Goal: Transaction & Acquisition: Purchase product/service

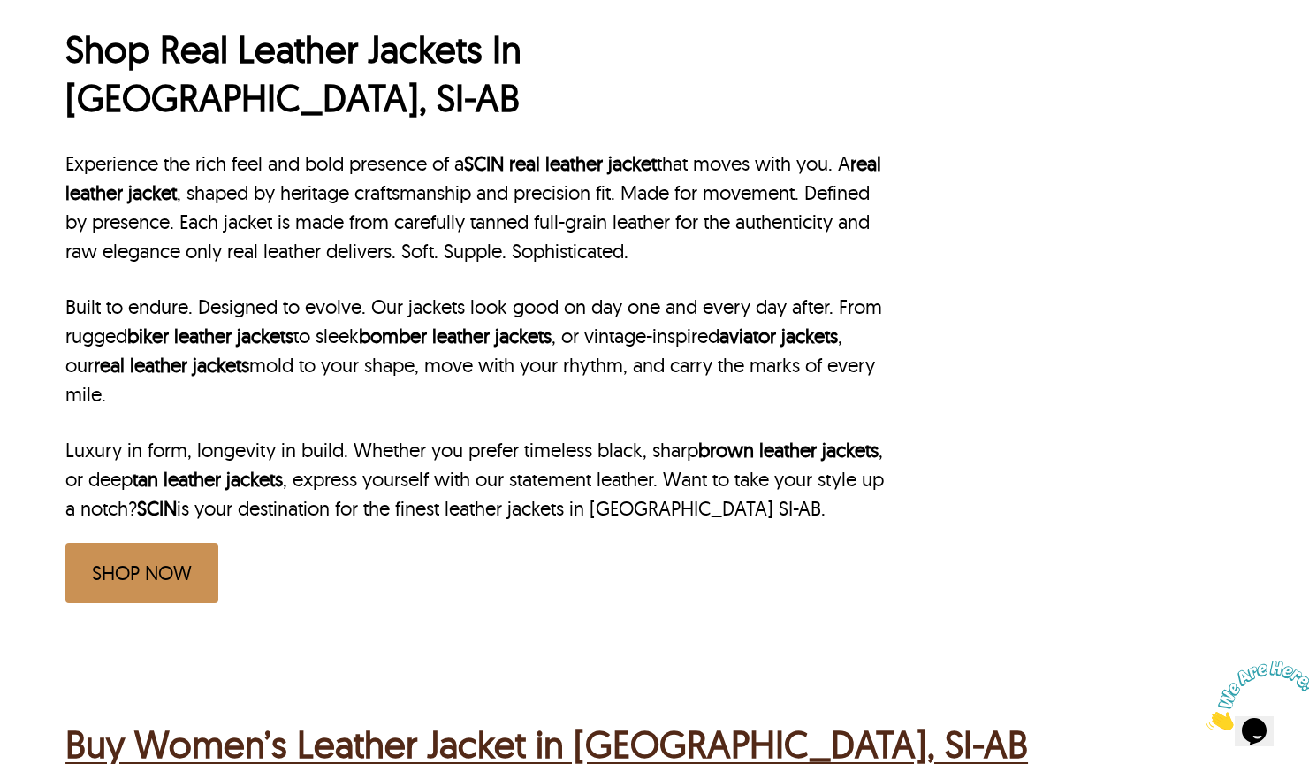
scroll to position [615, 0]
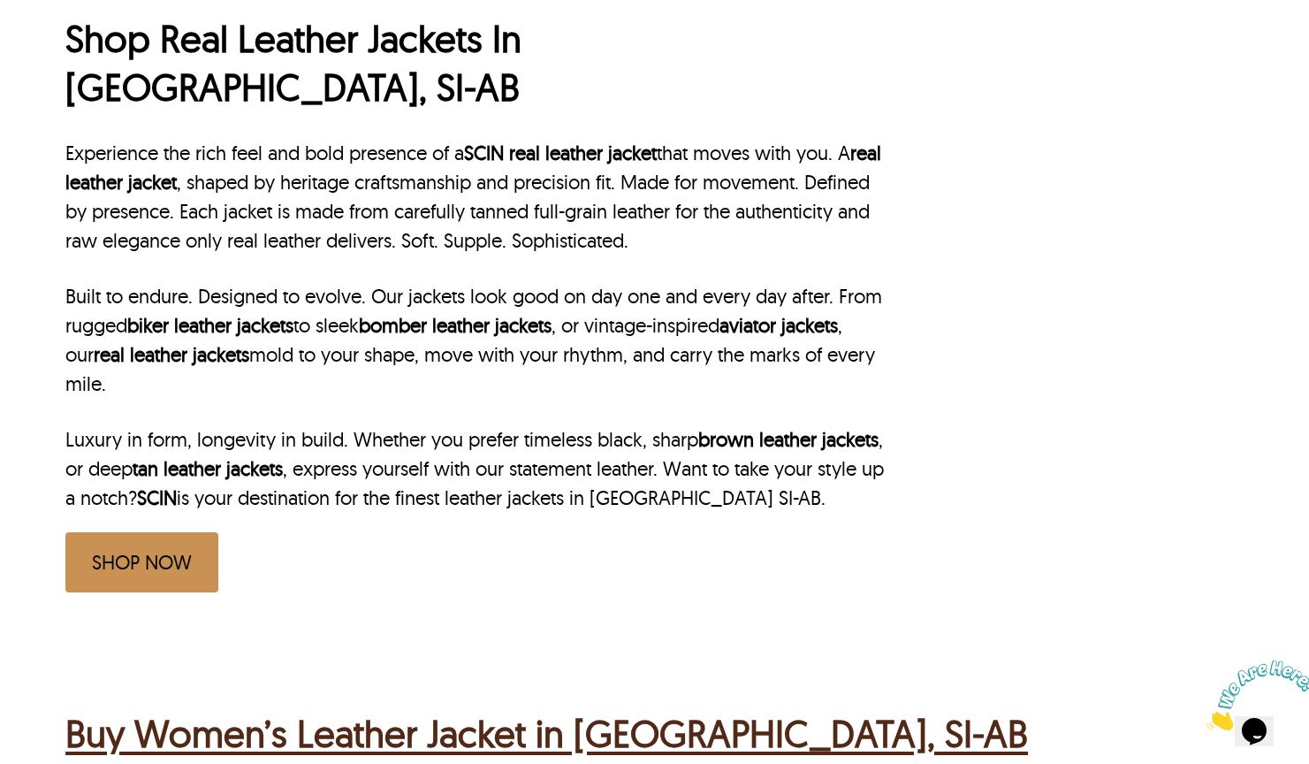
click at [198, 532] on link "SHOP NOW" at bounding box center [141, 562] width 153 height 60
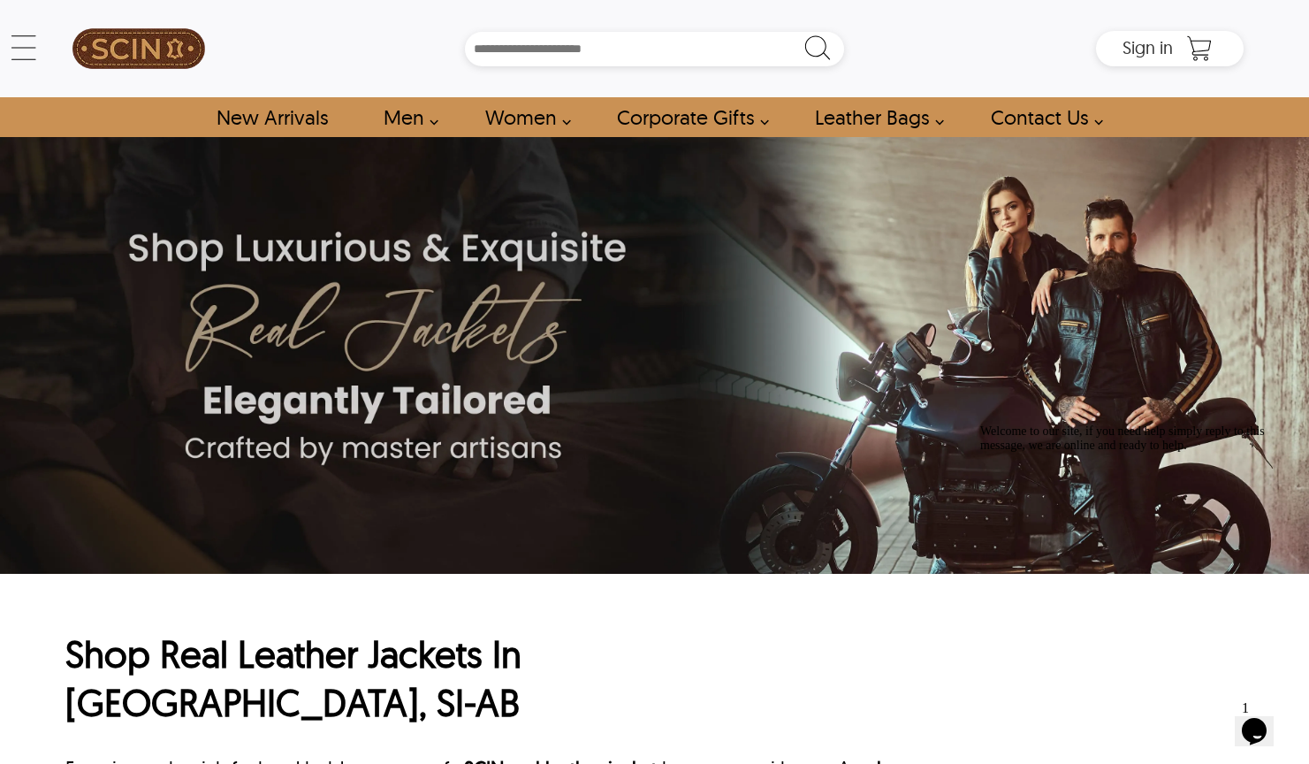
scroll to position [0, 0]
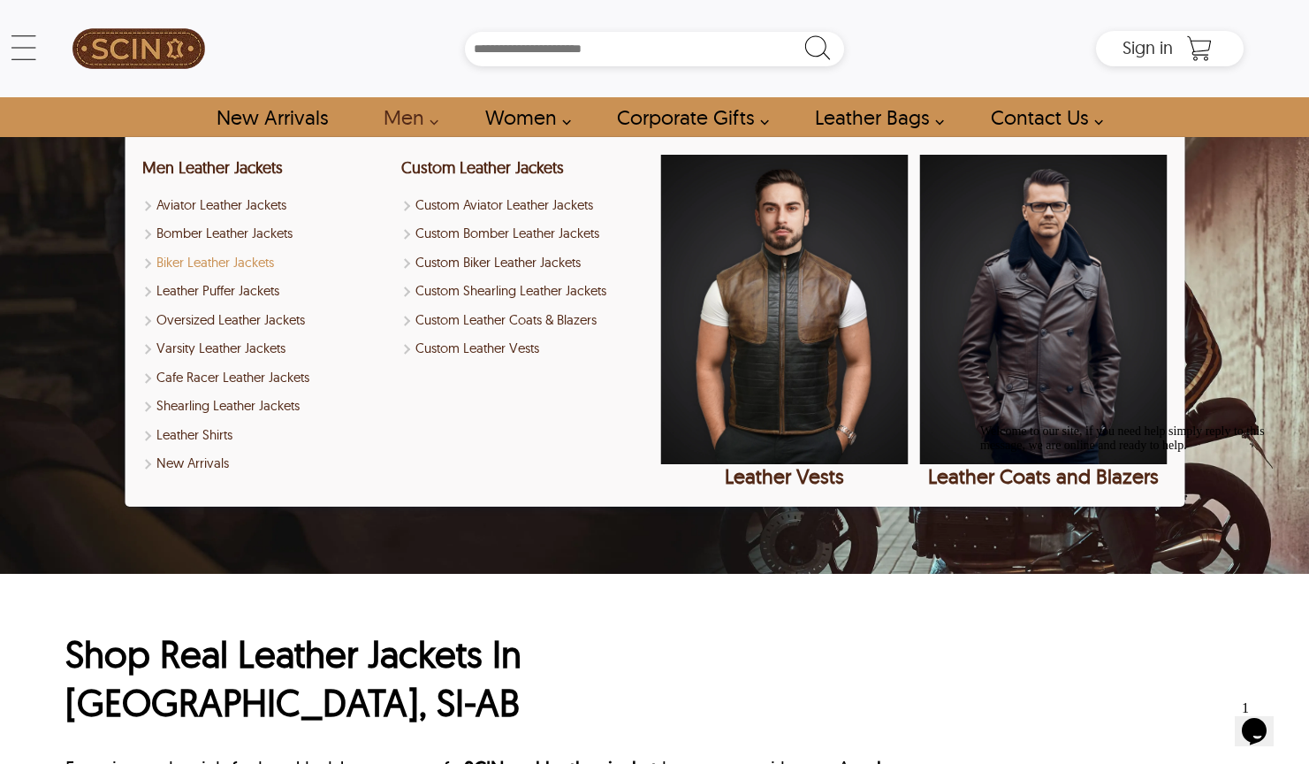
click at [277, 263] on link "Biker Leather Jackets" at bounding box center [266, 263] width 248 height 20
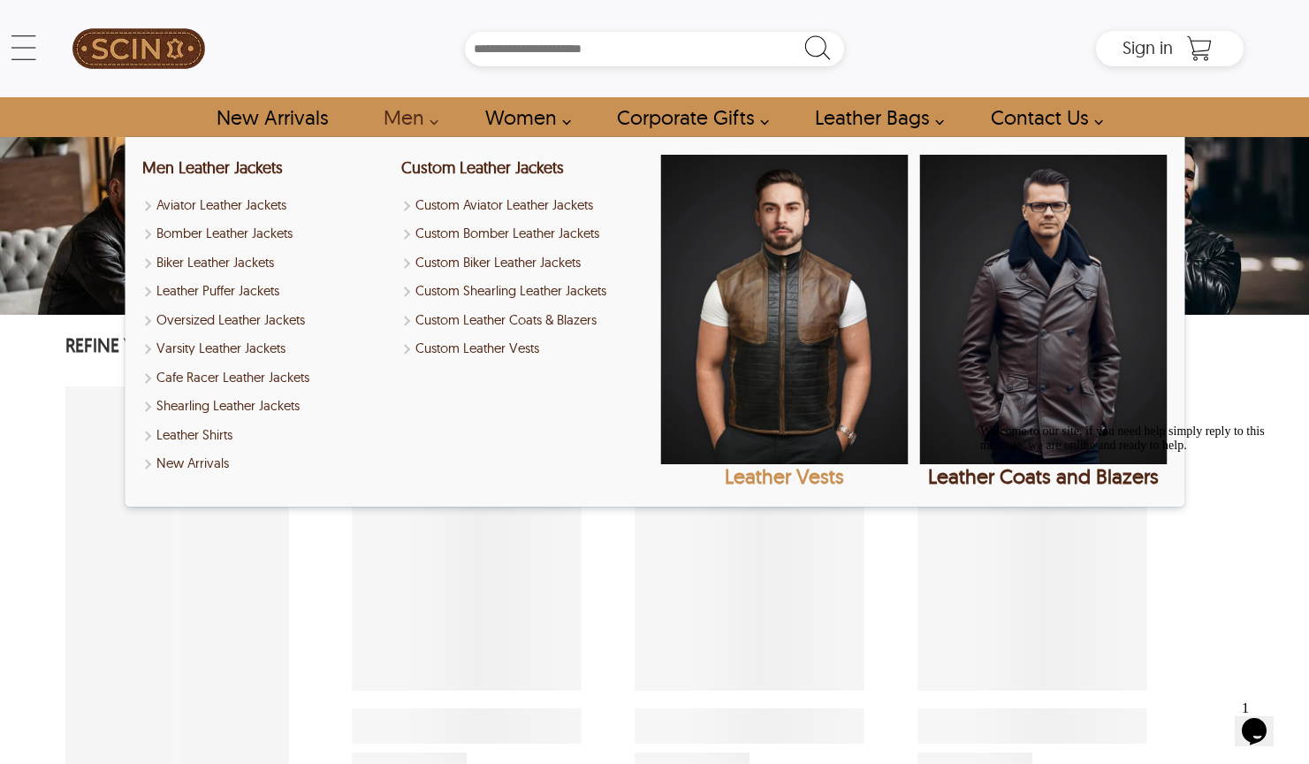
select select "********"
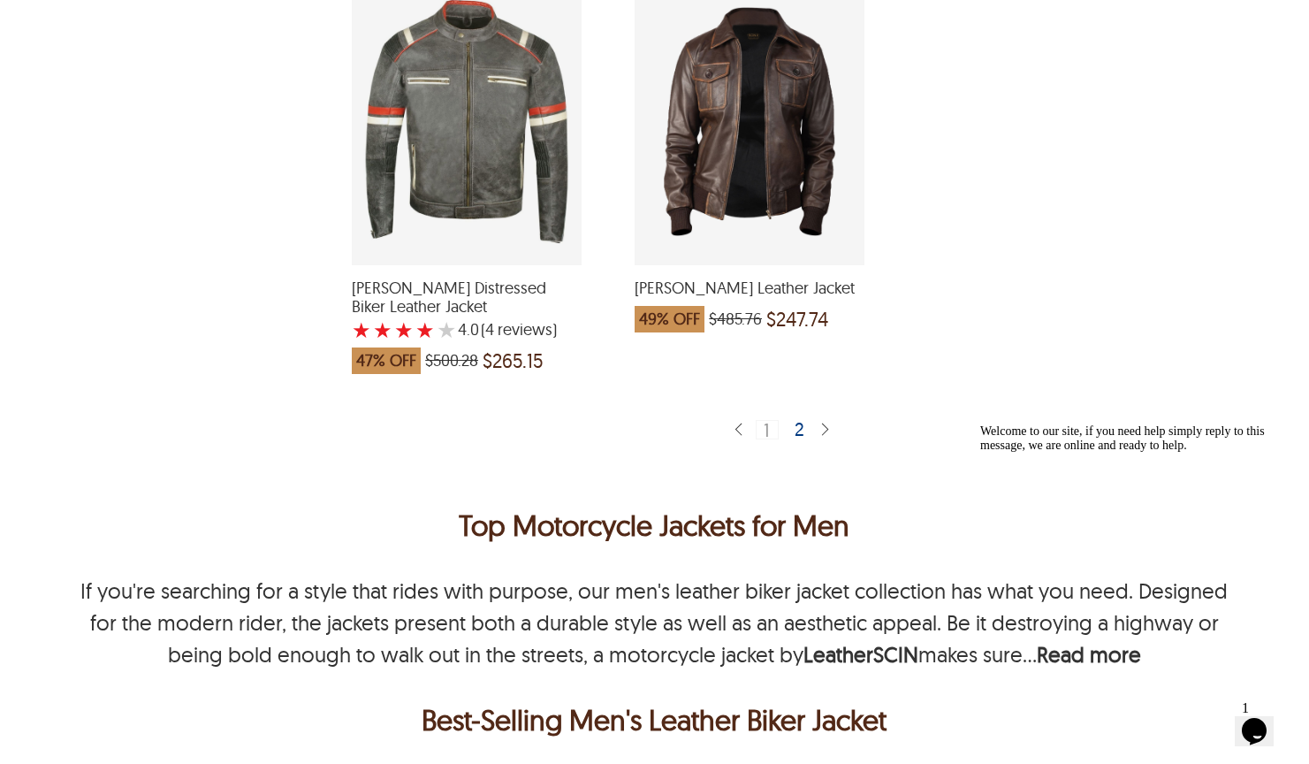
click at [805, 420] on div "2" at bounding box center [801, 429] width 26 height 18
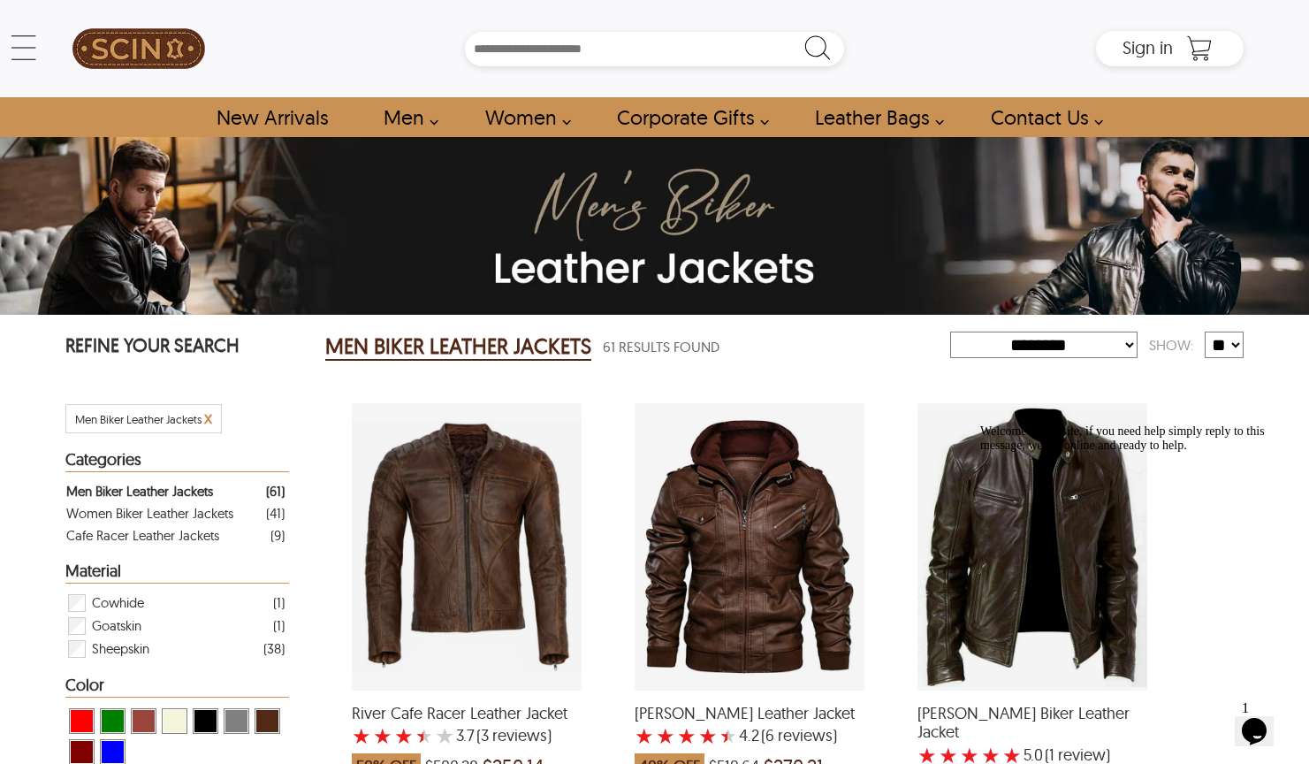
click at [1041, 453] on div "Welcome to our site, if you need help simply reply to this message, we are onli…" at bounding box center [1139, 438] width 318 height 28
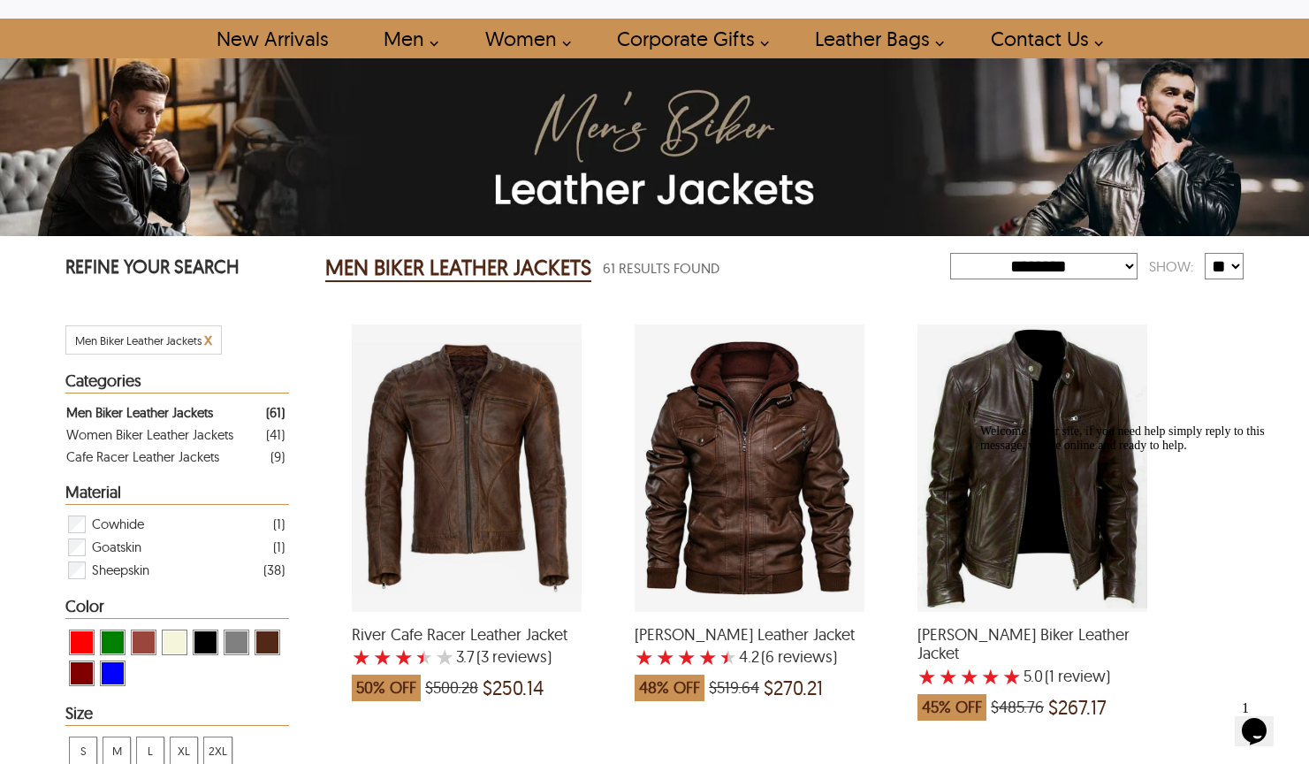
scroll to position [90, 0]
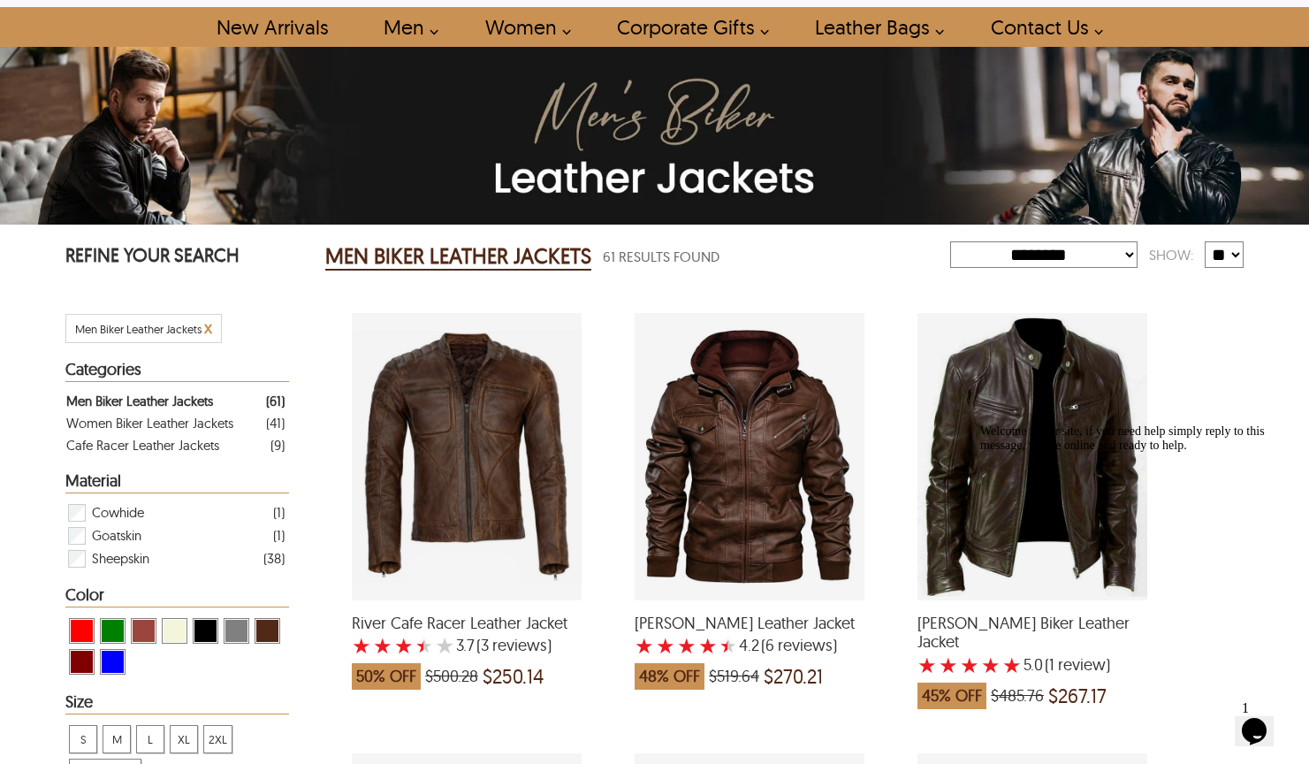
click at [1117, 430] on div "Welcome to our site, if you need help simply reply to this message, we are onli…" at bounding box center [1139, 438] width 318 height 28
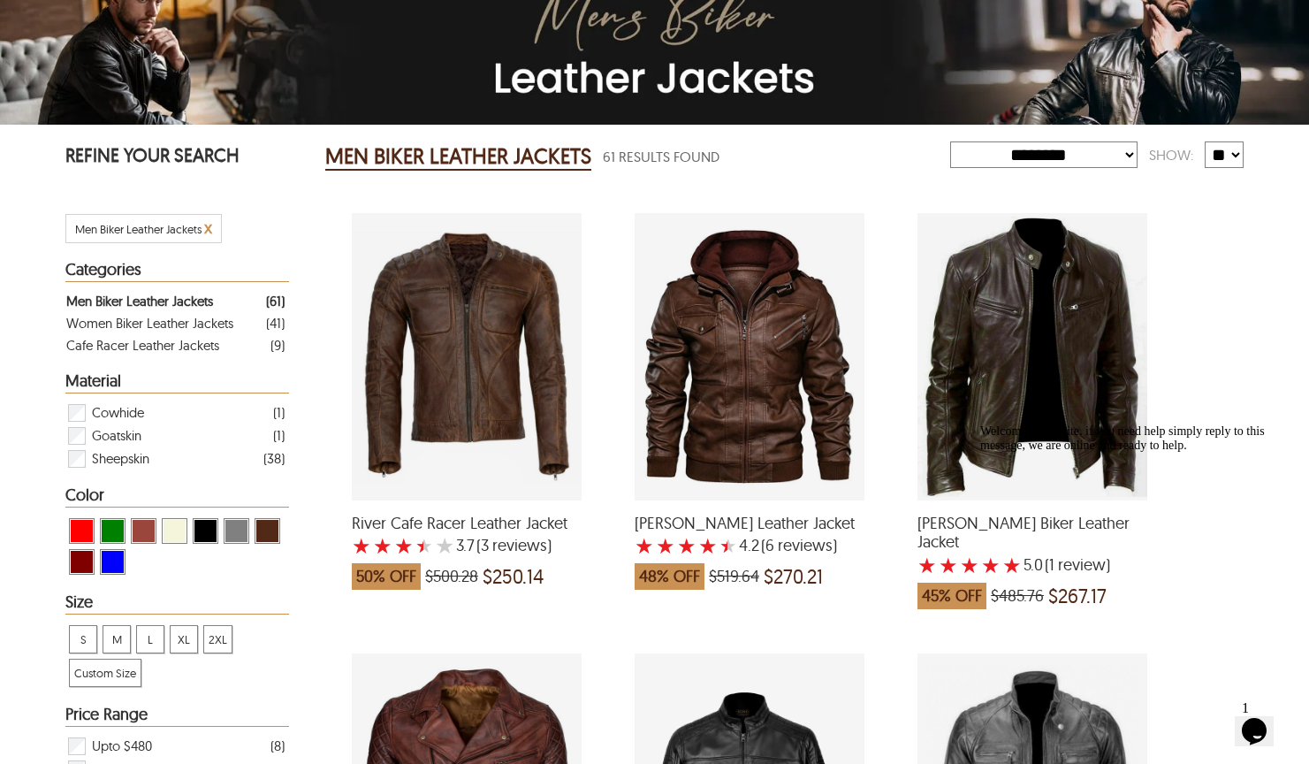
scroll to position [217, 0]
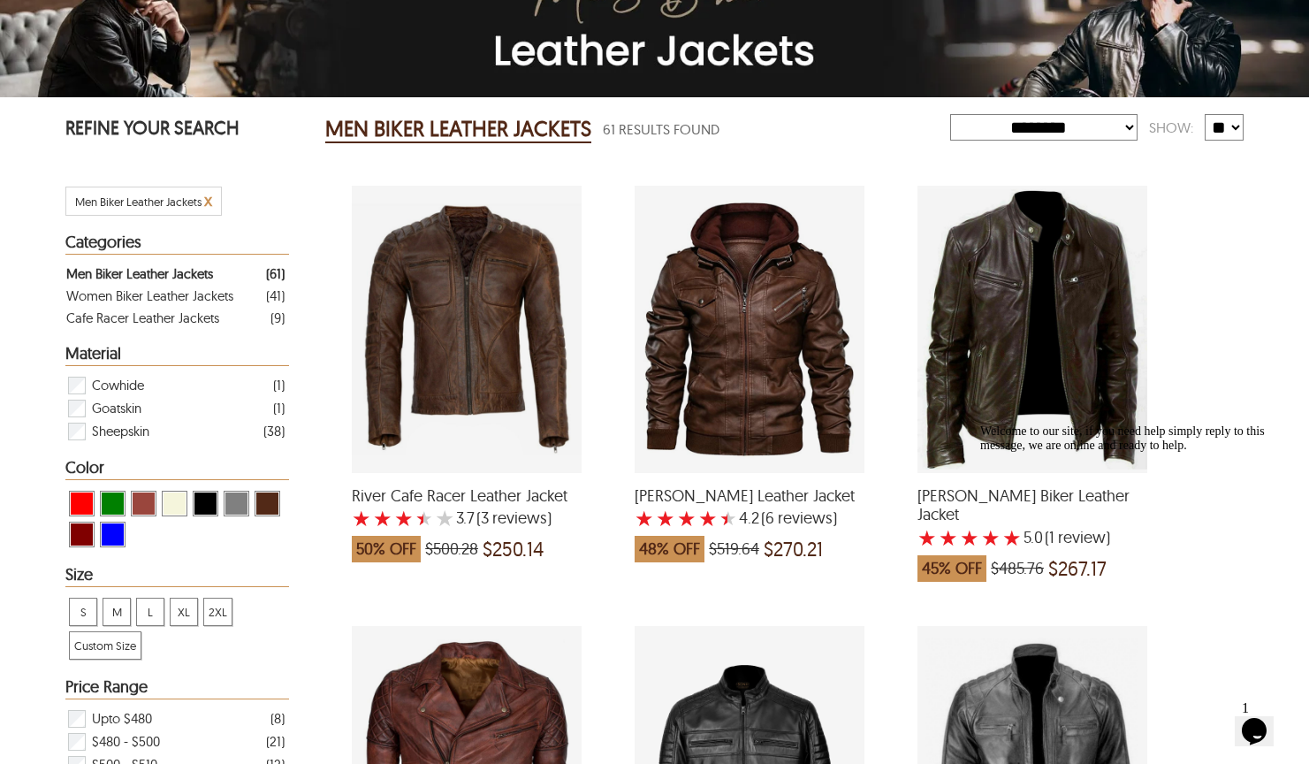
click at [1061, 453] on div "Welcome to our site, if you need help simply reply to this message, we are onli…" at bounding box center [1139, 438] width 318 height 28
click at [990, 358] on div "Roy Sheepskin Biker Leather Jacket with a 5 Star Rating 1 Product Review which …" at bounding box center [1033, 329] width 230 height 287
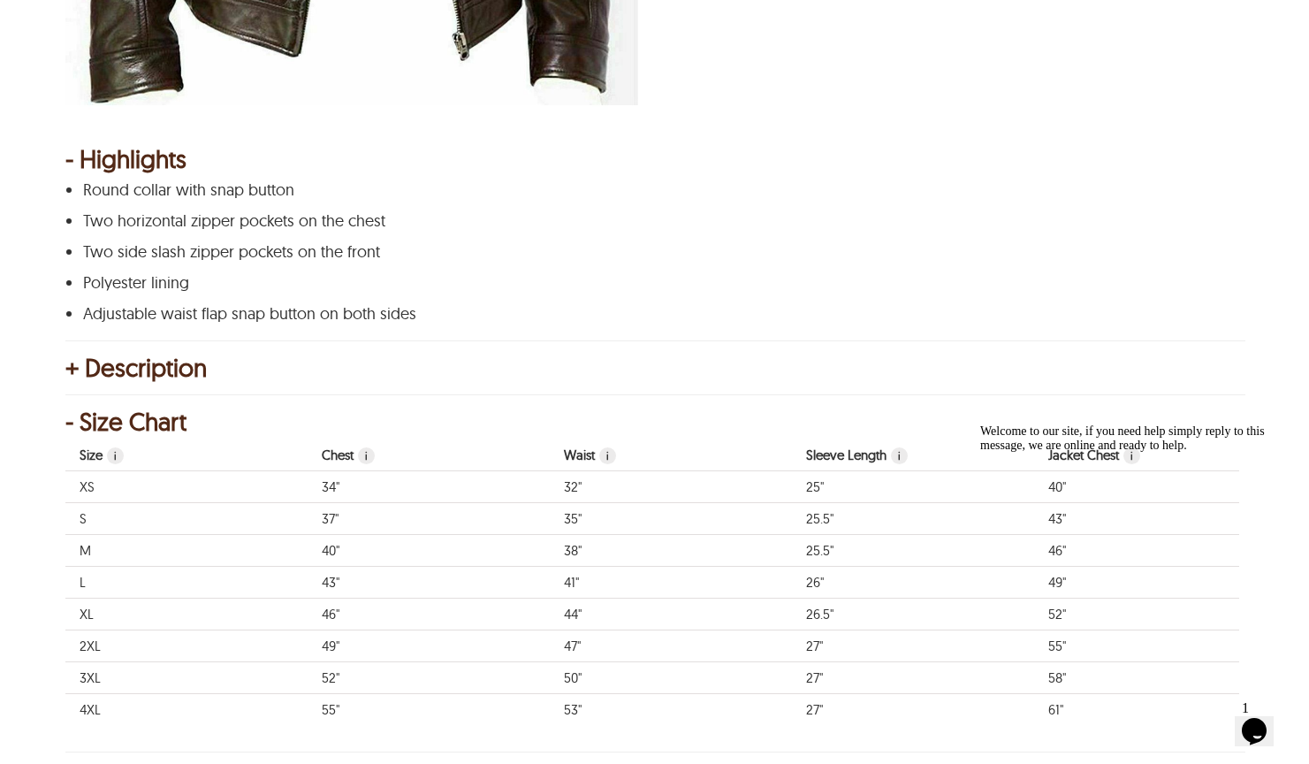
scroll to position [768, 0]
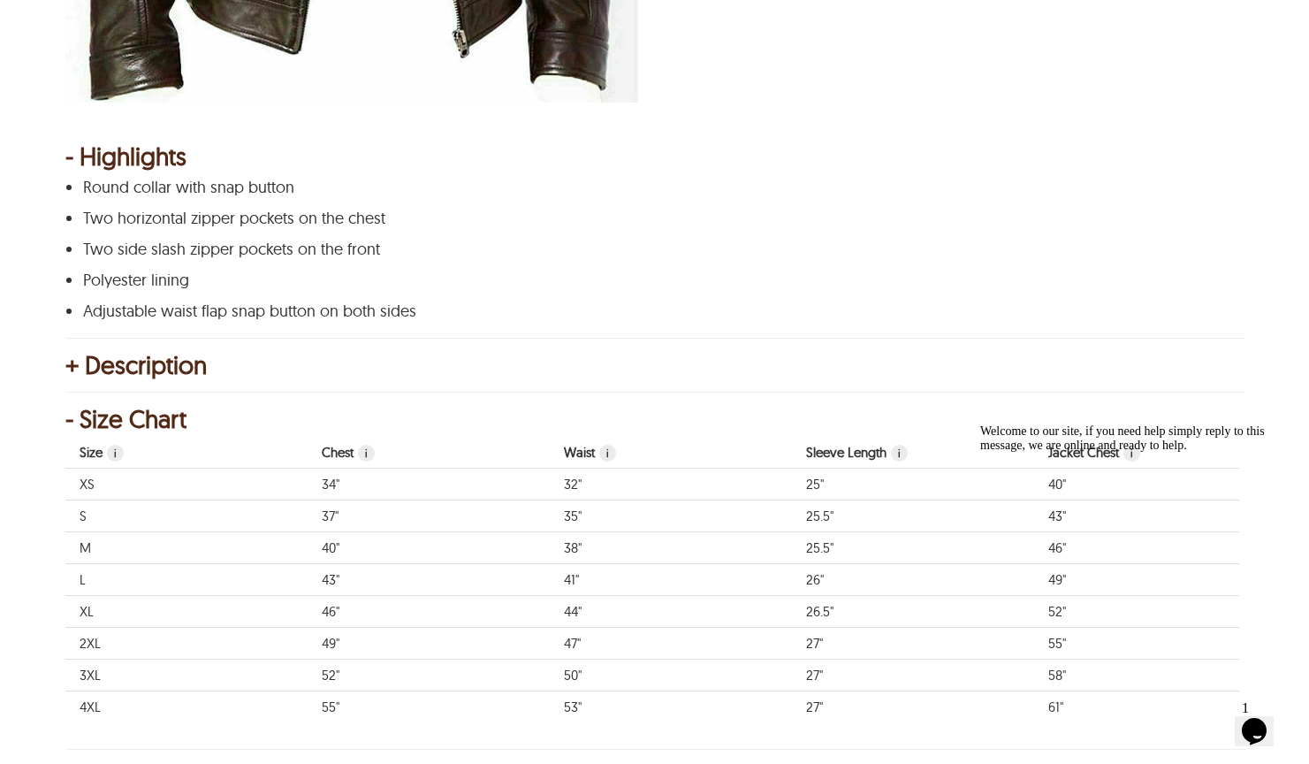
click at [330, 538] on td "40"" at bounding box center [429, 548] width 242 height 32
click at [340, 536] on td "40"" at bounding box center [429, 548] width 242 height 32
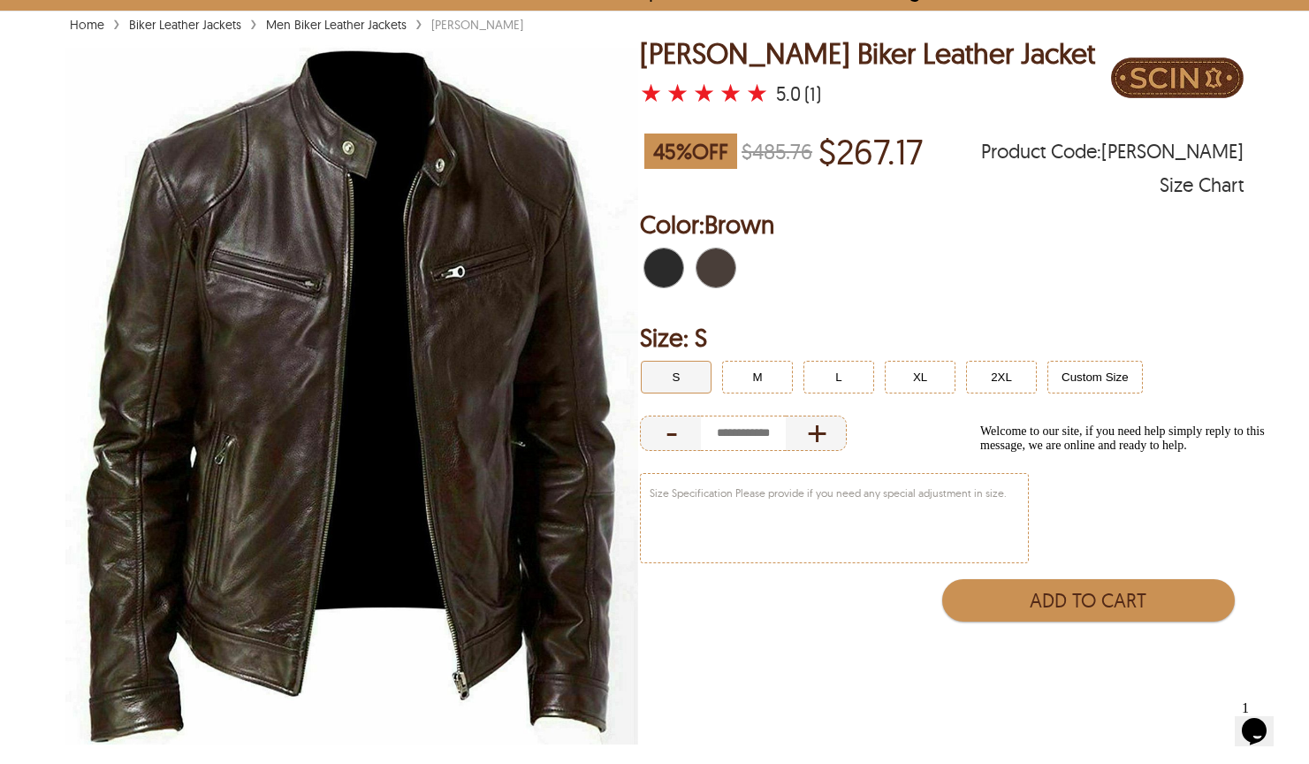
scroll to position [121, 0]
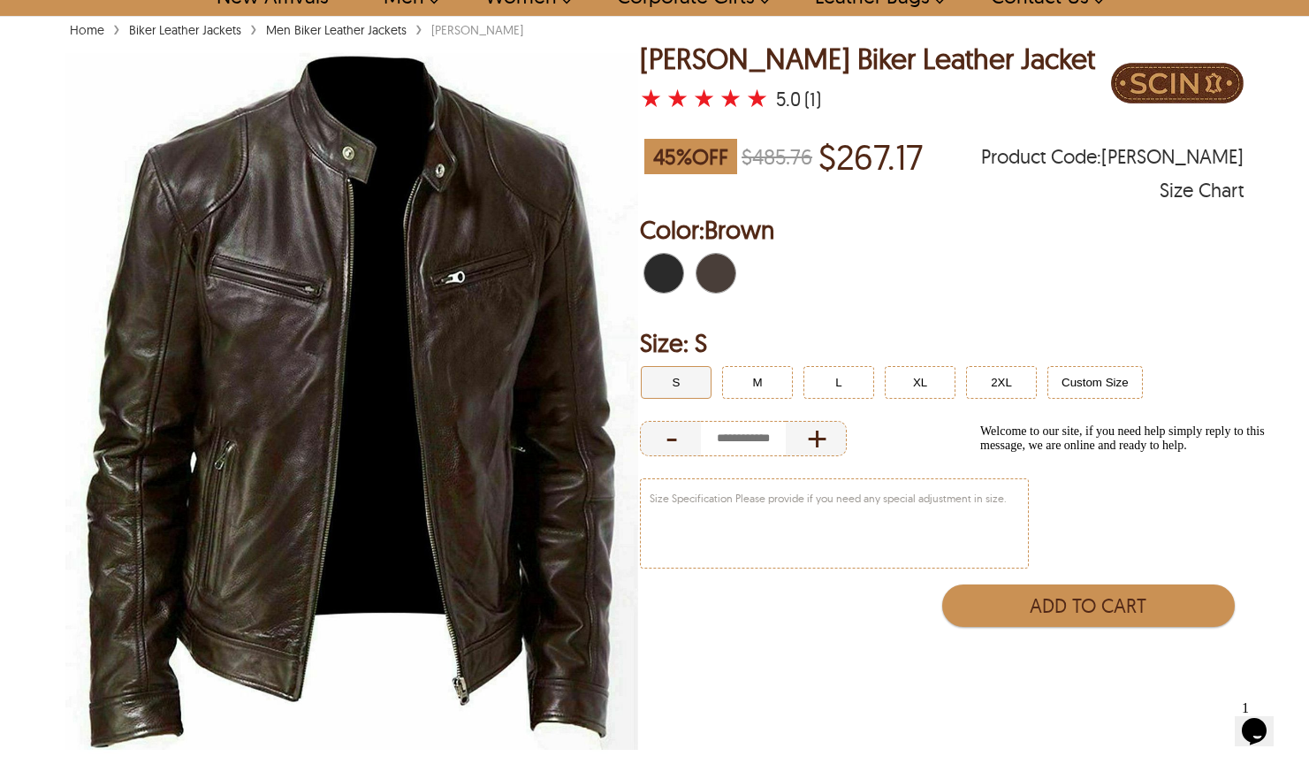
click at [660, 263] on span "Black" at bounding box center [653, 273] width 19 height 39
click at [672, 277] on span "Black" at bounding box center [669, 273] width 11 height 39
click at [716, 267] on span "Brown" at bounding box center [706, 273] width 19 height 39
click at [664, 271] on span "Black" at bounding box center [653, 273] width 19 height 39
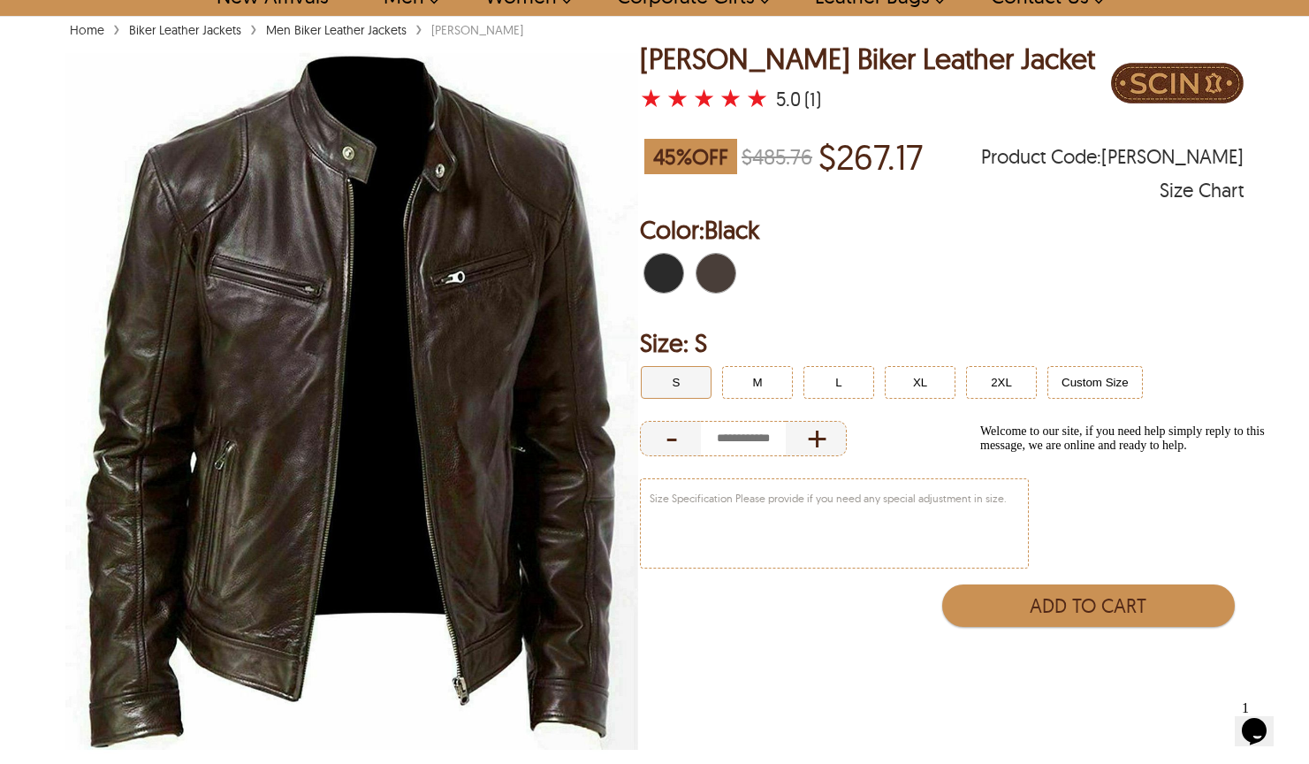
click at [484, 296] on img at bounding box center [351, 401] width 573 height 716
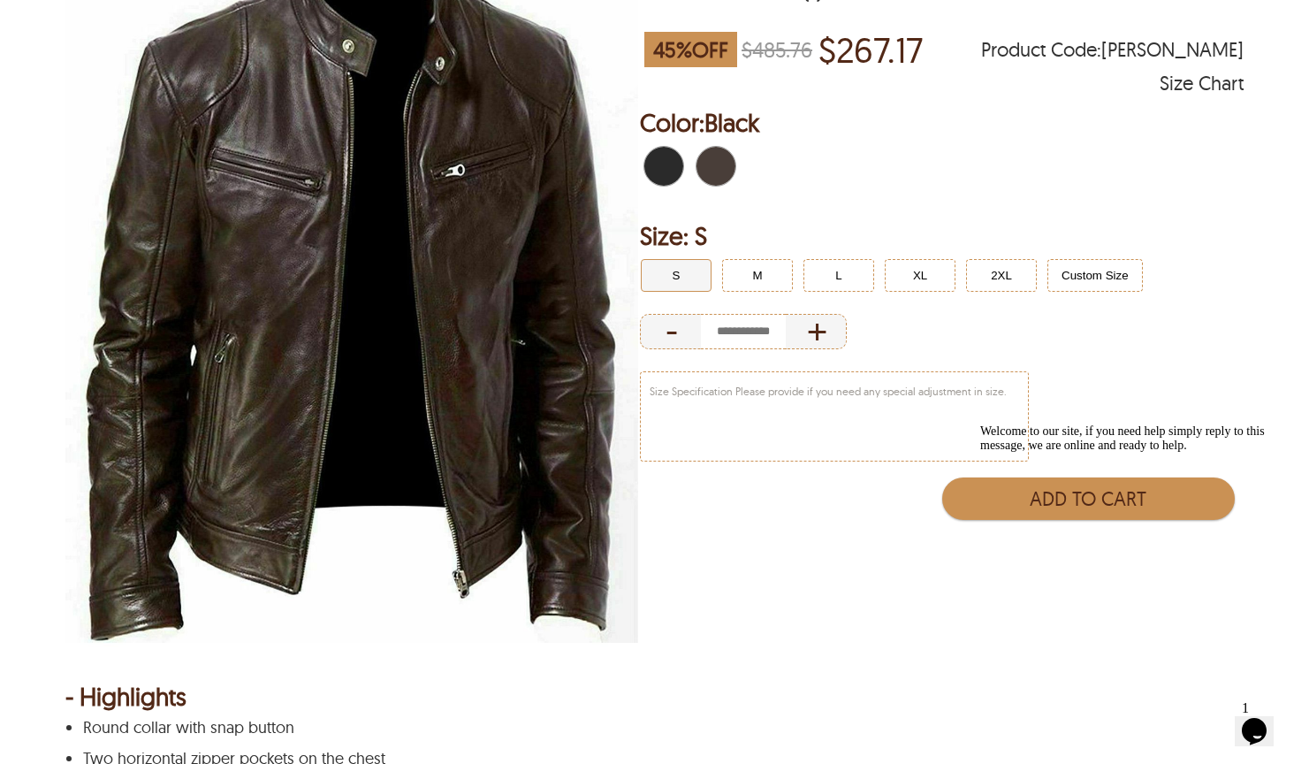
scroll to position [191, 0]
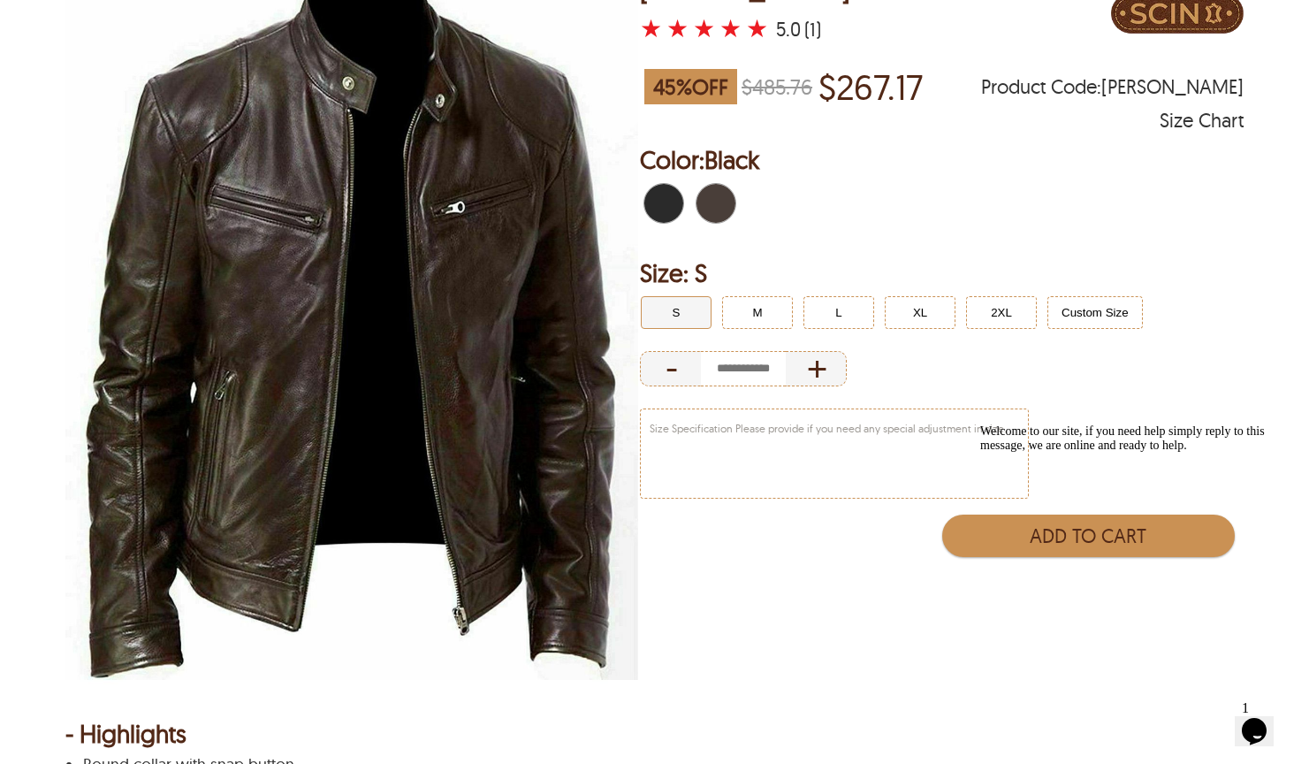
click at [705, 207] on span "Brown" at bounding box center [706, 203] width 19 height 39
click at [667, 194] on span "Black" at bounding box center [669, 203] width 11 height 39
click at [744, 308] on button "M" at bounding box center [757, 312] width 71 height 33
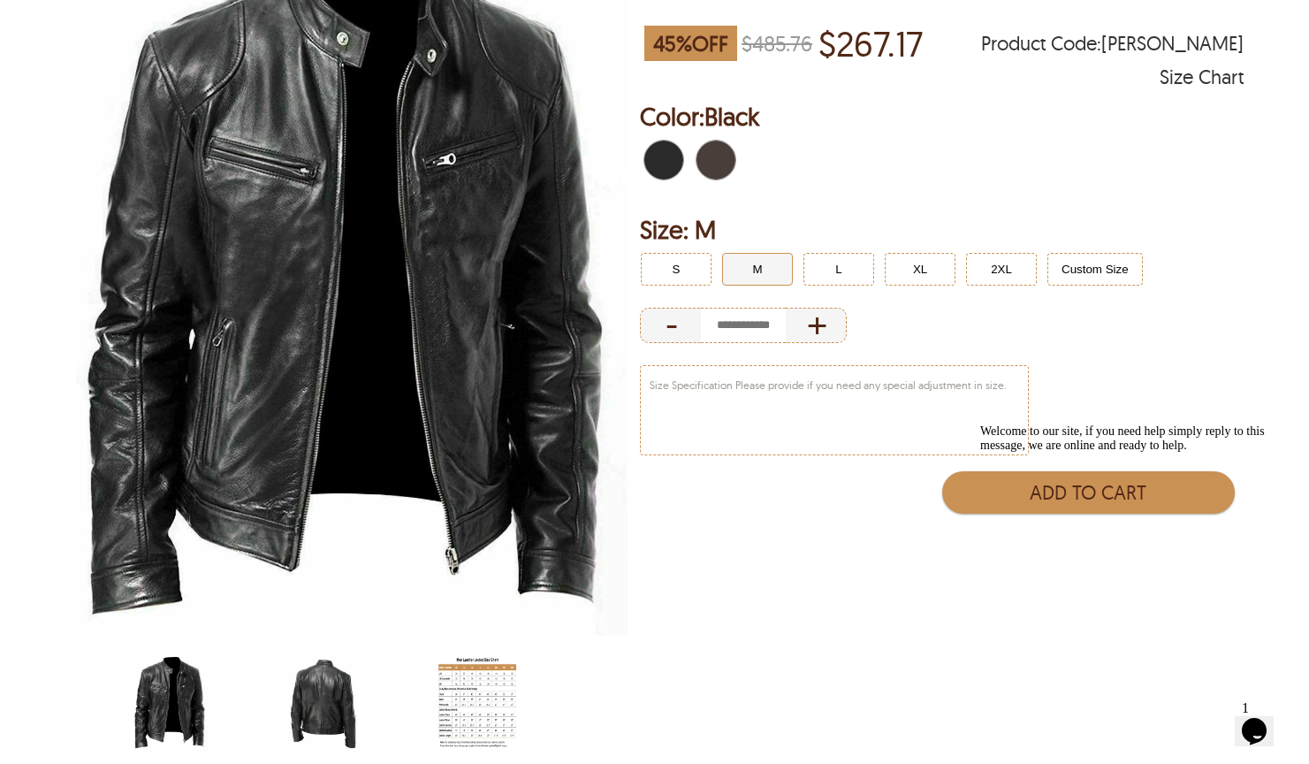
scroll to position [233, 0]
click at [175, 705] on img "scin-13002-black.jpg" at bounding box center [171, 704] width 78 height 97
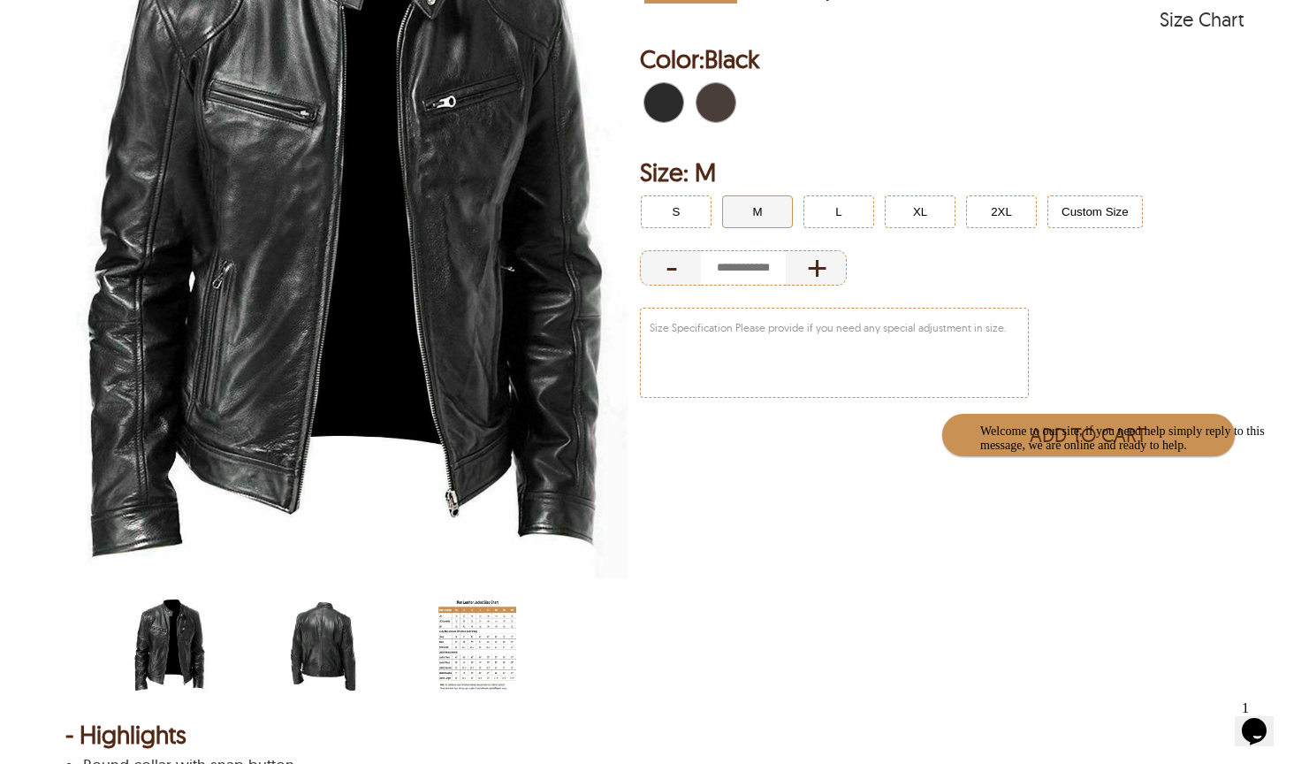
scroll to position [405, 0]
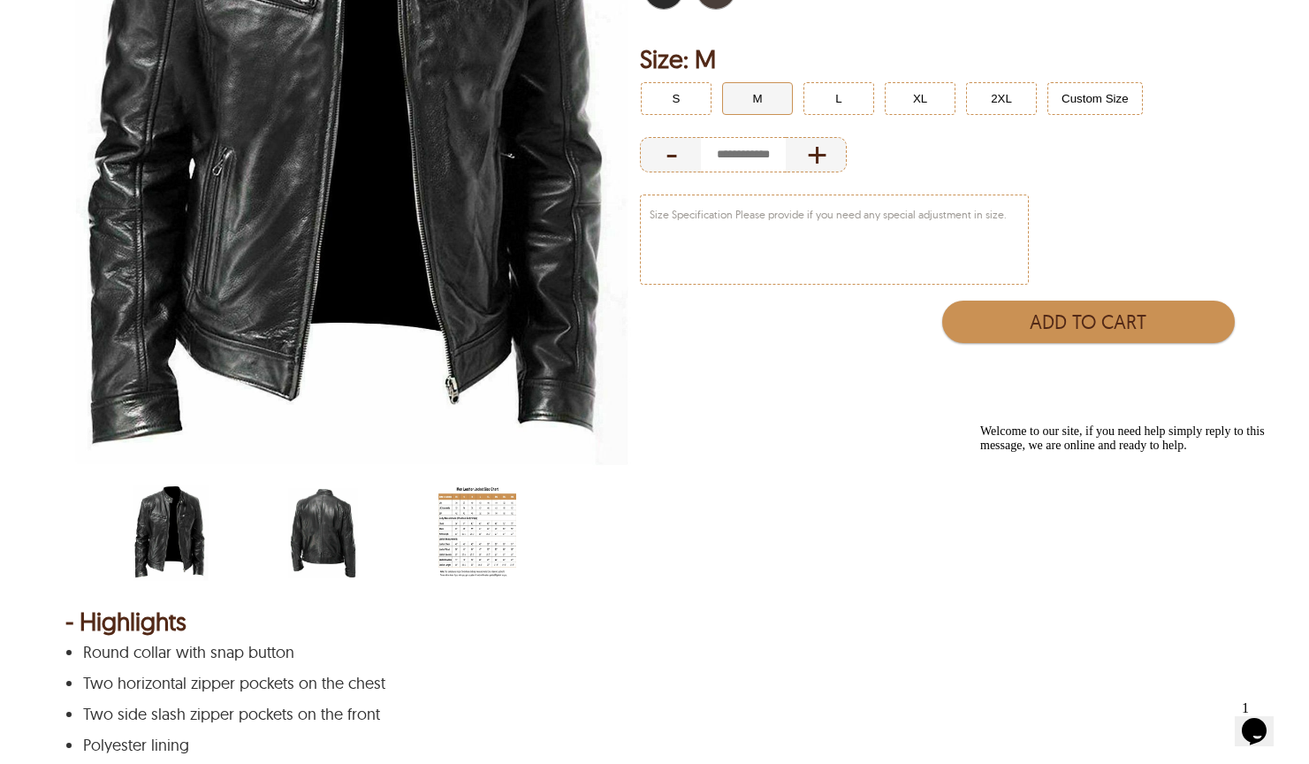
click at [470, 517] on img "men-leather-jacket-size-chart-min.jpg" at bounding box center [478, 532] width 78 height 97
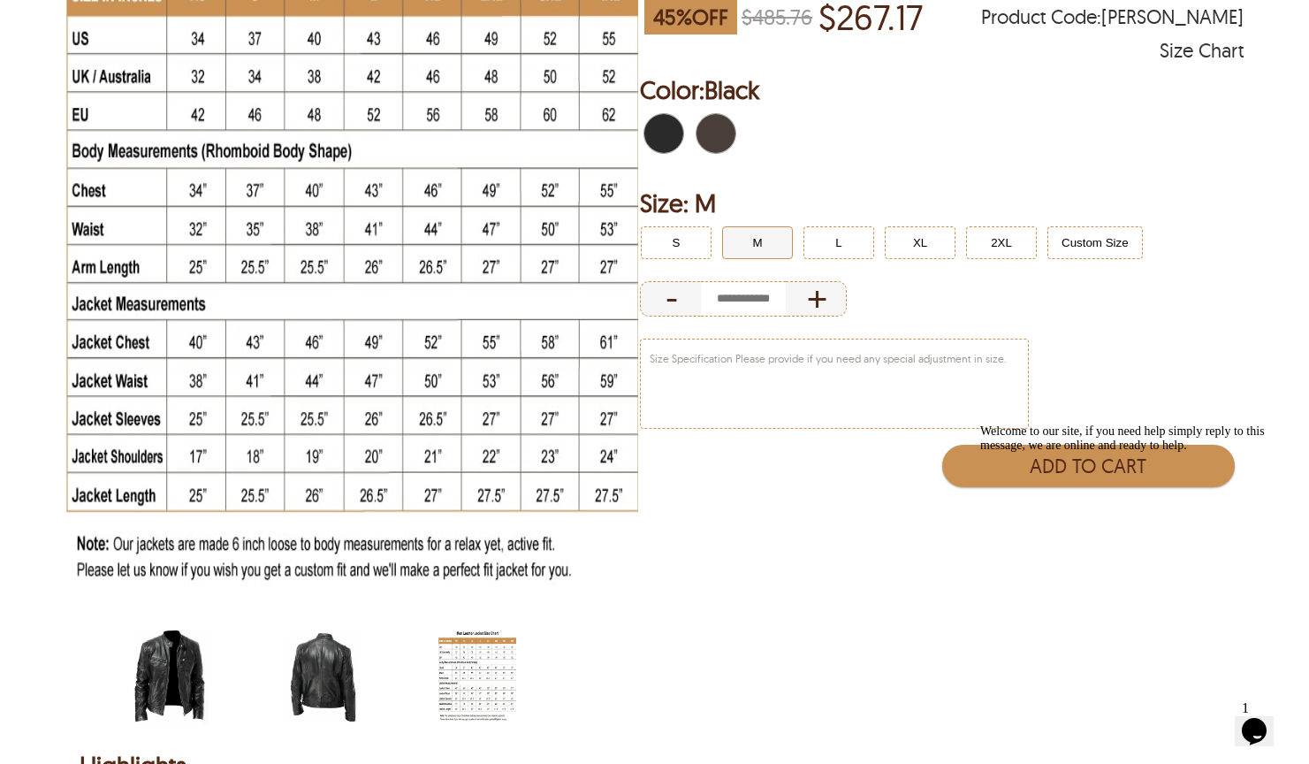
scroll to position [240, 0]
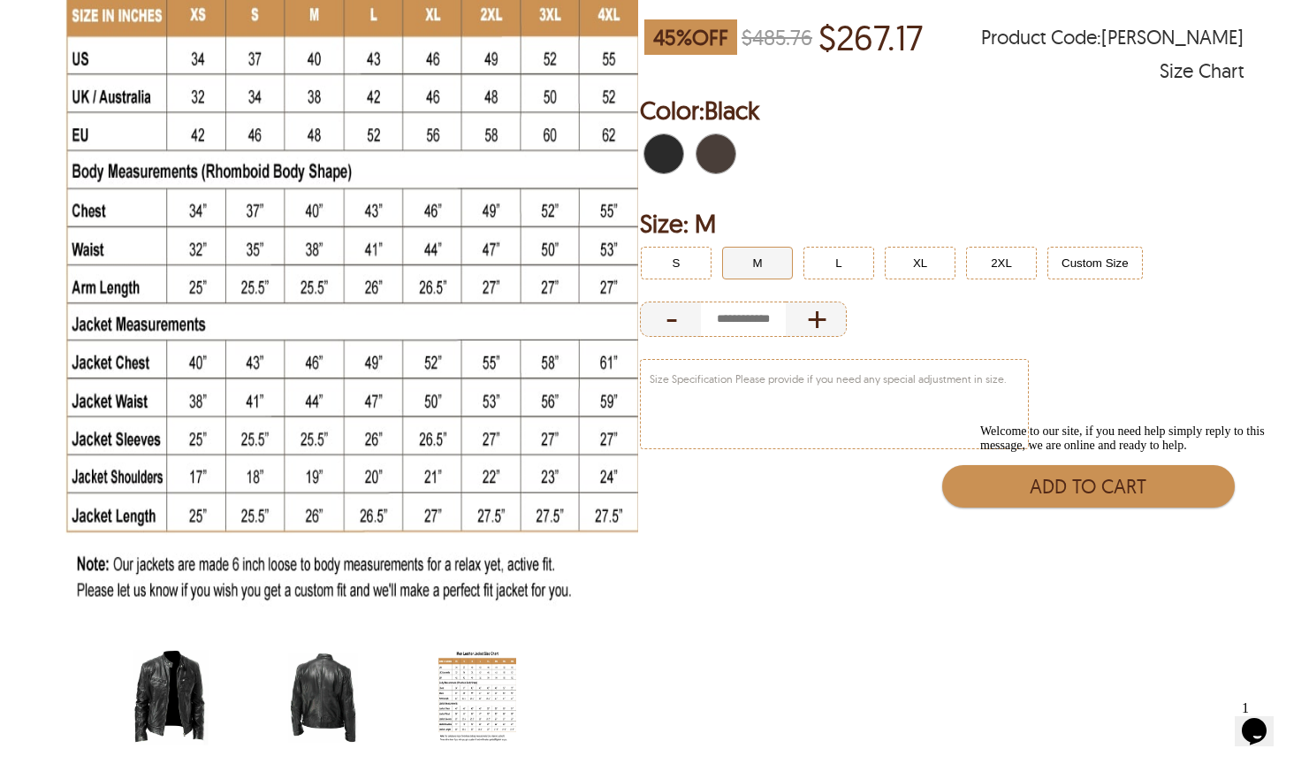
click at [910, 96] on h2 "Color: Black" at bounding box center [942, 110] width 604 height 35
